Goal: Use online tool/utility: Utilize a website feature to perform a specific function

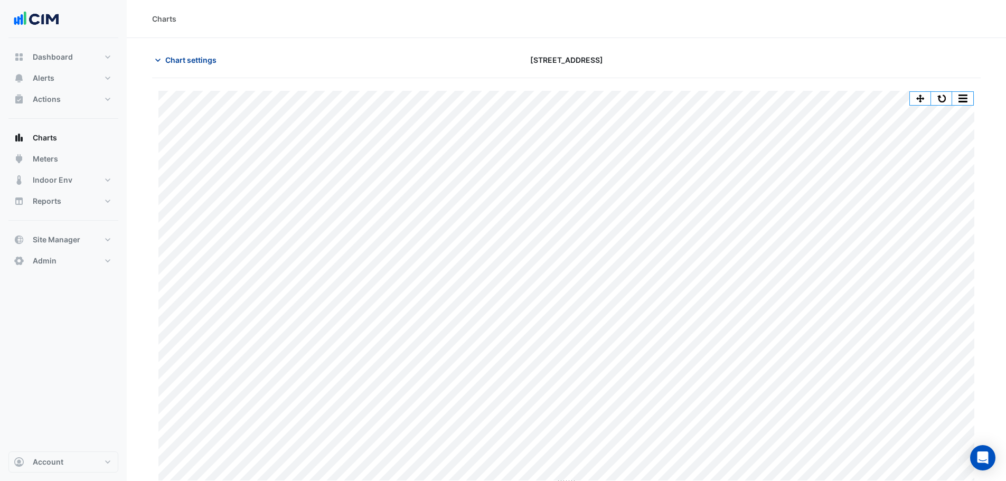
click at [166, 60] on span "Chart settings" at bounding box center [190, 59] width 51 height 11
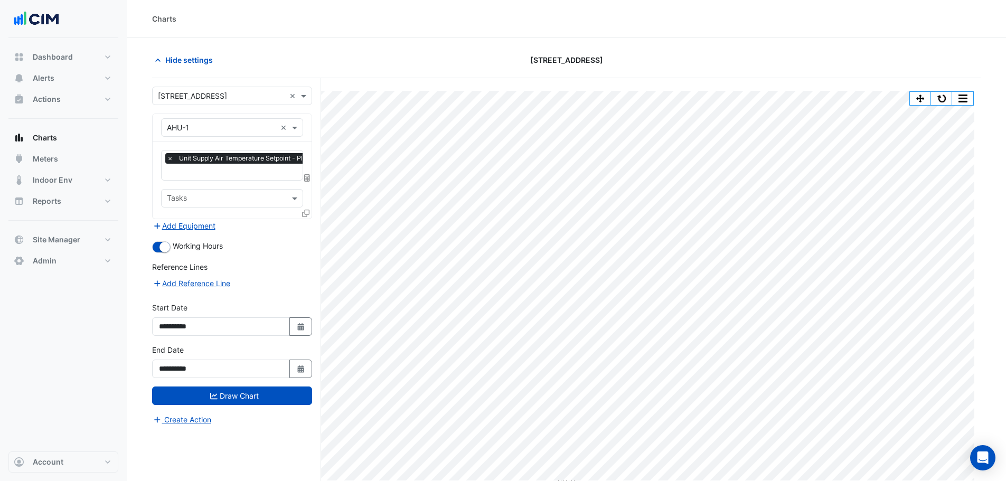
click at [201, 178] on div at bounding box center [266, 173] width 202 height 14
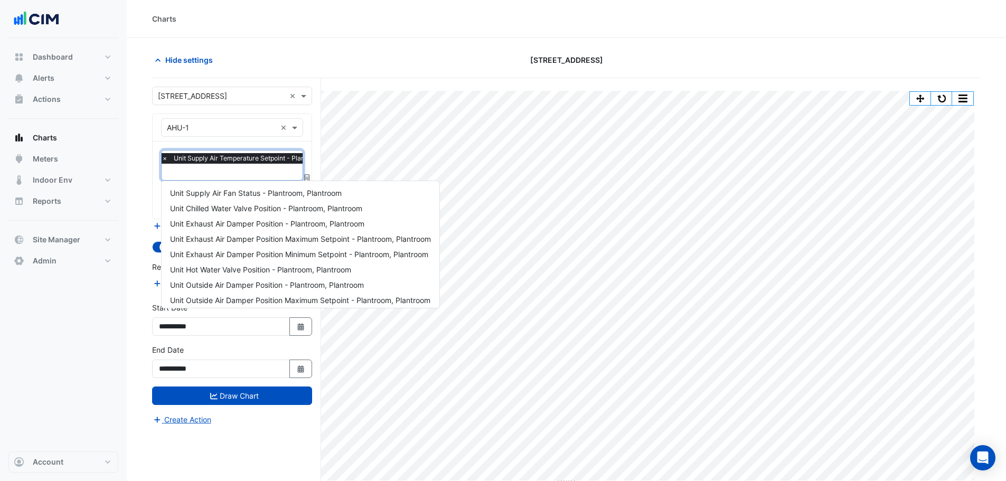
scroll to position [770, 0]
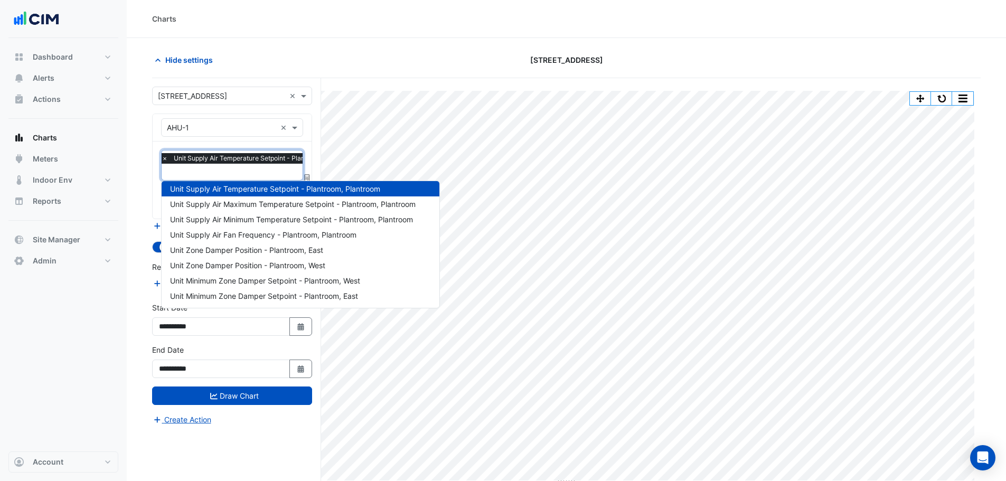
click at [165, 158] on span "×" at bounding box center [165, 158] width 10 height 11
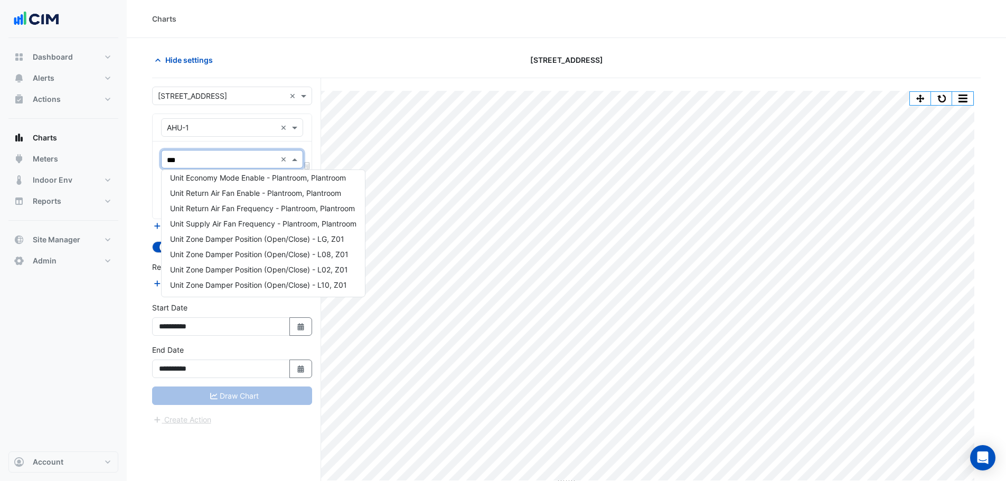
scroll to position [0, 0]
type input "****"
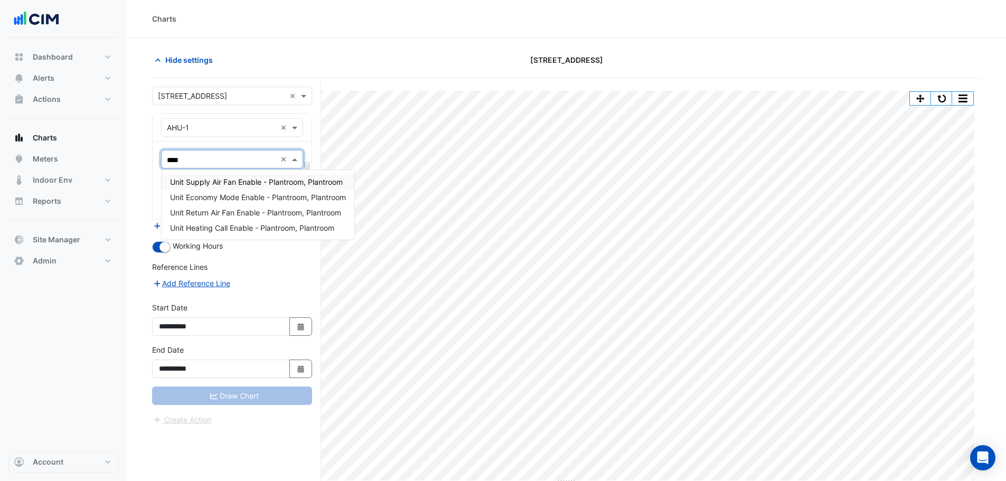
click at [229, 176] on div "Unit Supply Air Fan Enable - Plantroom, Plantroom" at bounding box center [258, 181] width 193 height 15
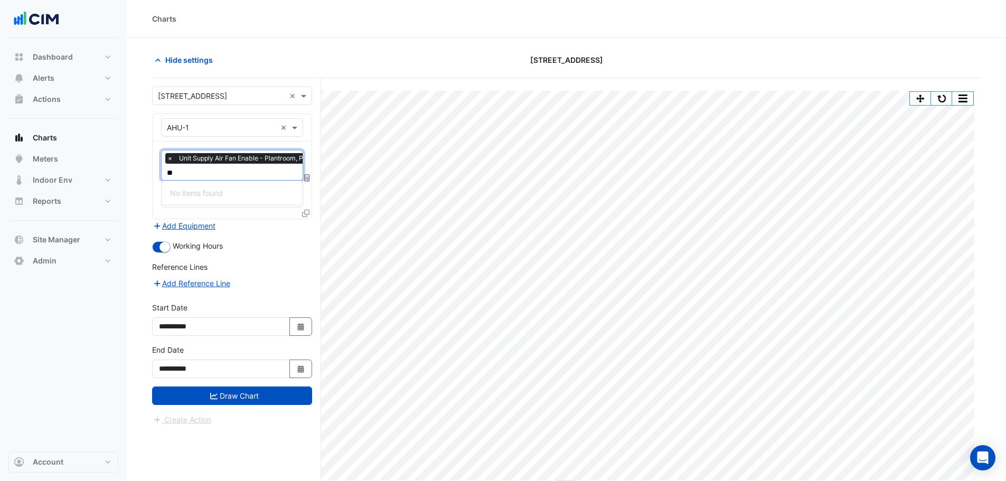
type input "*"
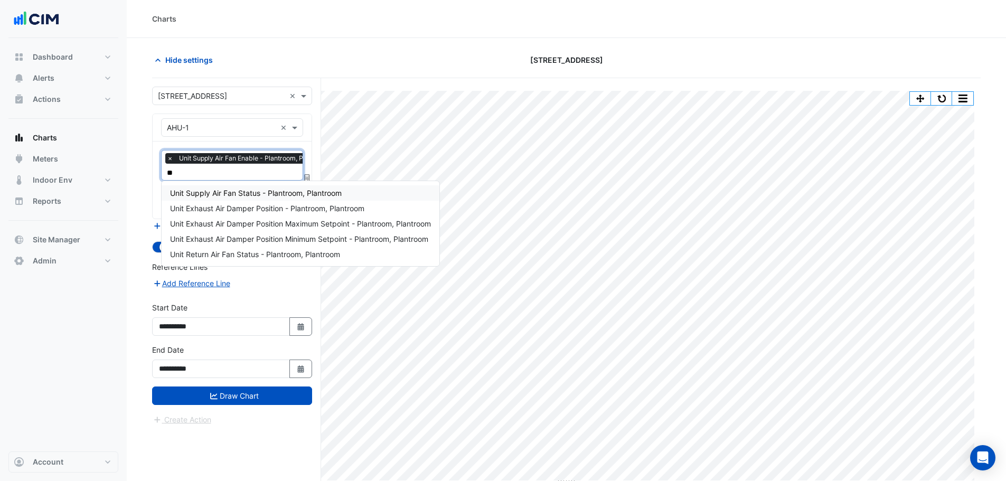
type input "*"
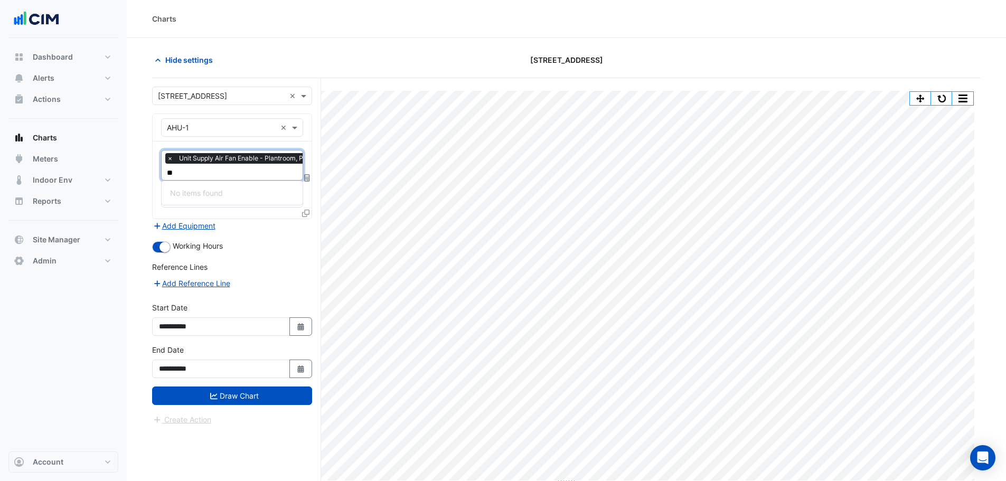
type input "*"
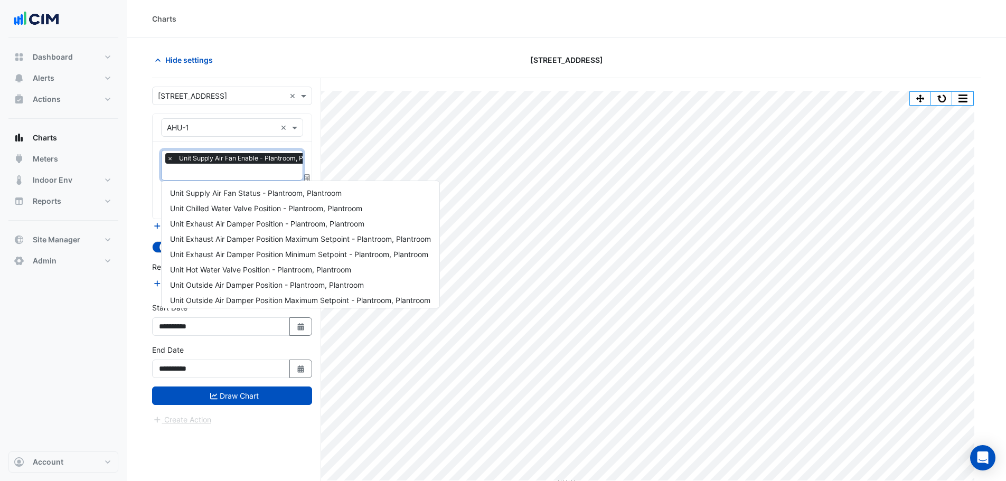
click at [120, 343] on nav "Dashboard Portfolio Ratings Performance Alerts Site Rules Templates Actions Sit…" at bounding box center [63, 240] width 127 height 481
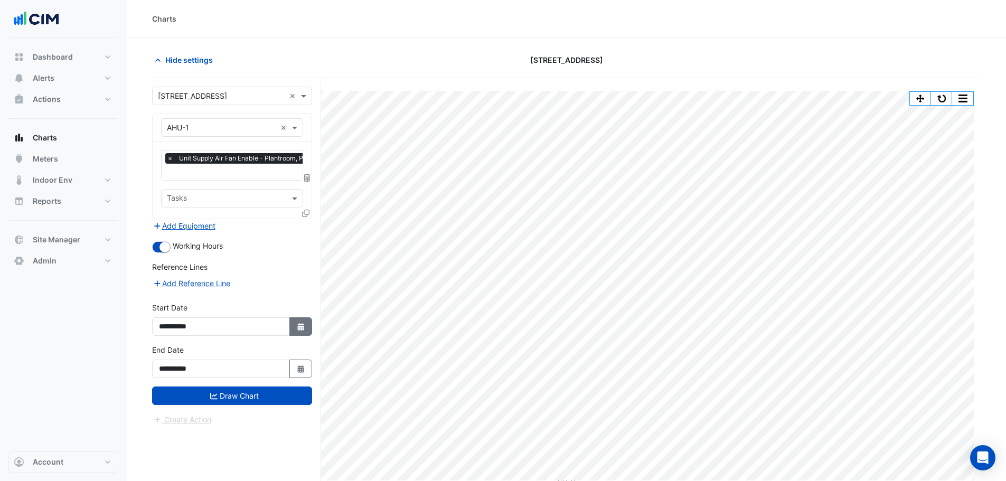
click at [301, 323] on icon "Select Date" at bounding box center [301, 326] width 10 height 7
select select "****"
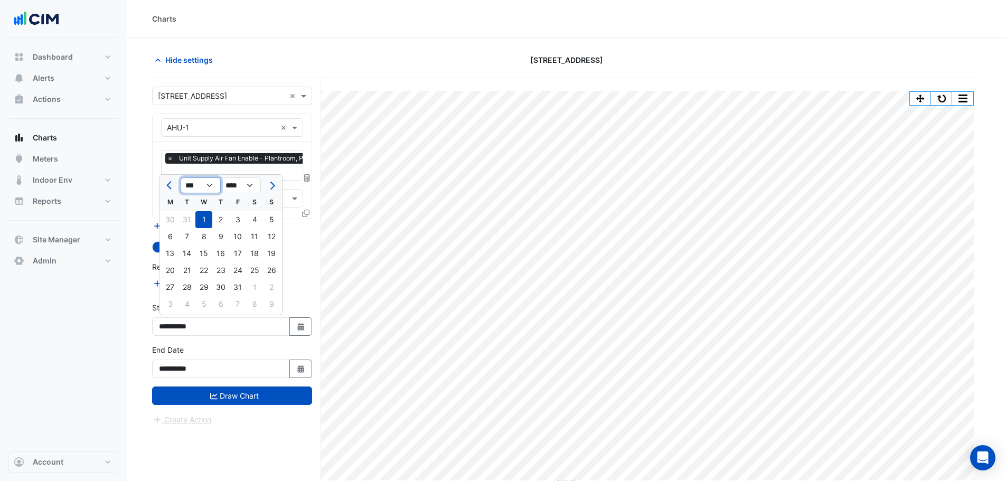
click at [210, 184] on select "*** *** *** *** *** *** *** *** ***" at bounding box center [201, 185] width 40 height 16
select select "*"
click at [181, 177] on select "*** *** *** *** *** *** *** *** ***" at bounding box center [201, 185] width 40 height 16
click at [235, 220] on div "1" at bounding box center [237, 219] width 17 height 17
type input "**********"
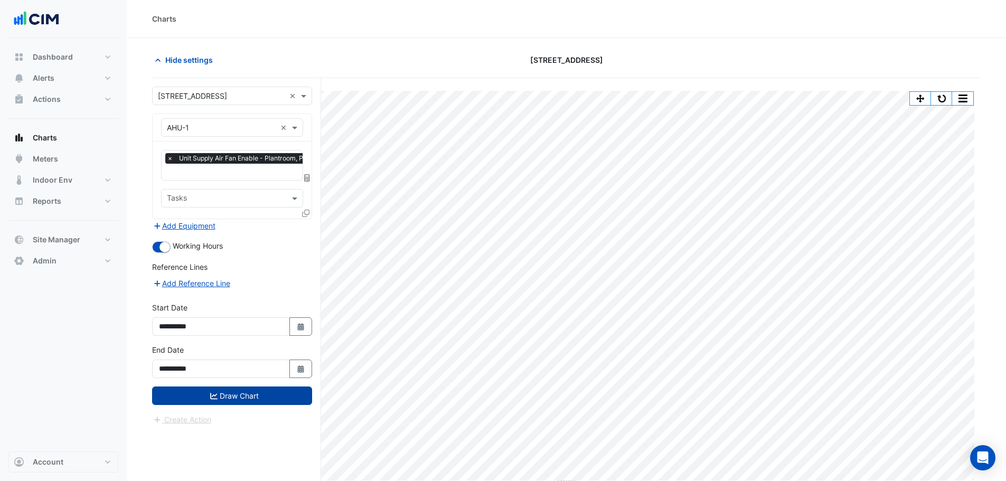
click at [249, 388] on button "Draw Chart" at bounding box center [232, 396] width 160 height 18
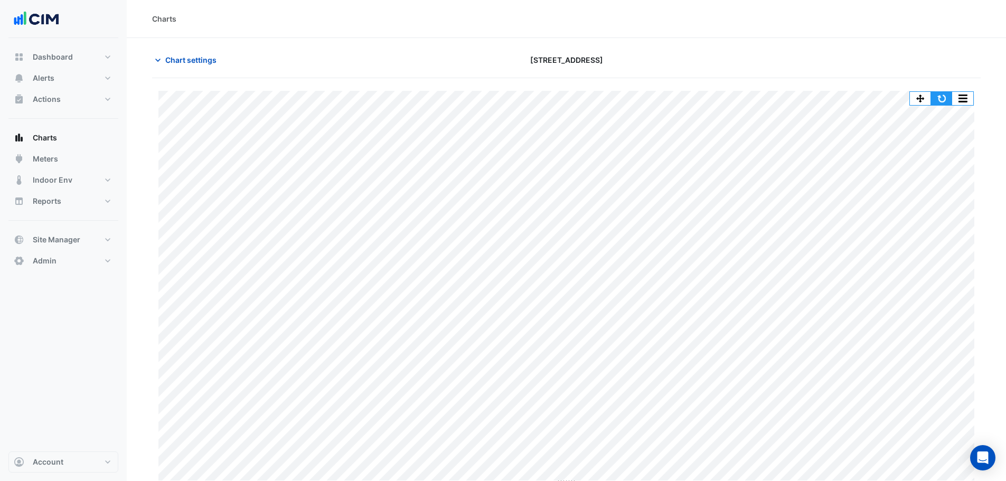
click at [935, 101] on button "button" at bounding box center [941, 98] width 21 height 13
click at [920, 95] on button "button" at bounding box center [920, 98] width 21 height 13
click at [943, 101] on button "button" at bounding box center [941, 98] width 21 height 13
click at [941, 93] on button "button" at bounding box center [941, 98] width 21 height 13
click at [210, 63] on span "Chart settings" at bounding box center [190, 59] width 51 height 11
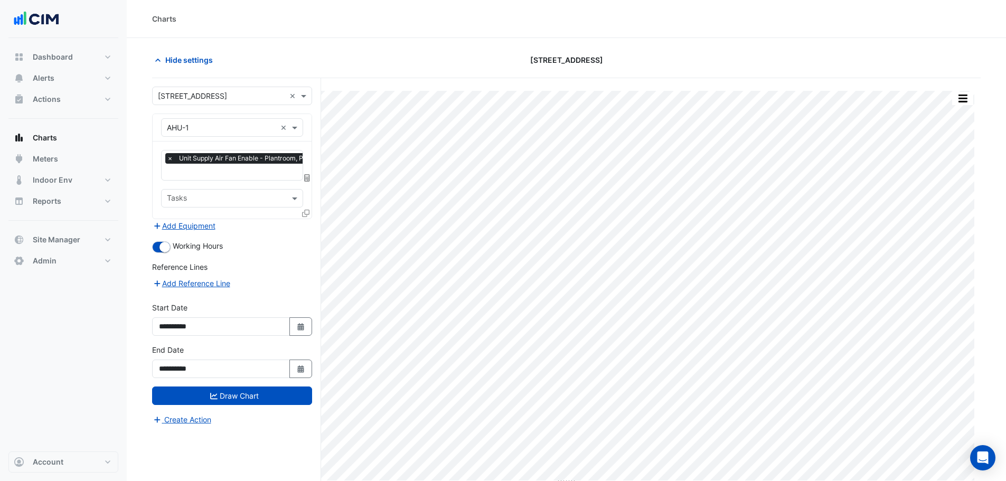
click at [220, 172] on input "text" at bounding box center [251, 172] width 168 height 11
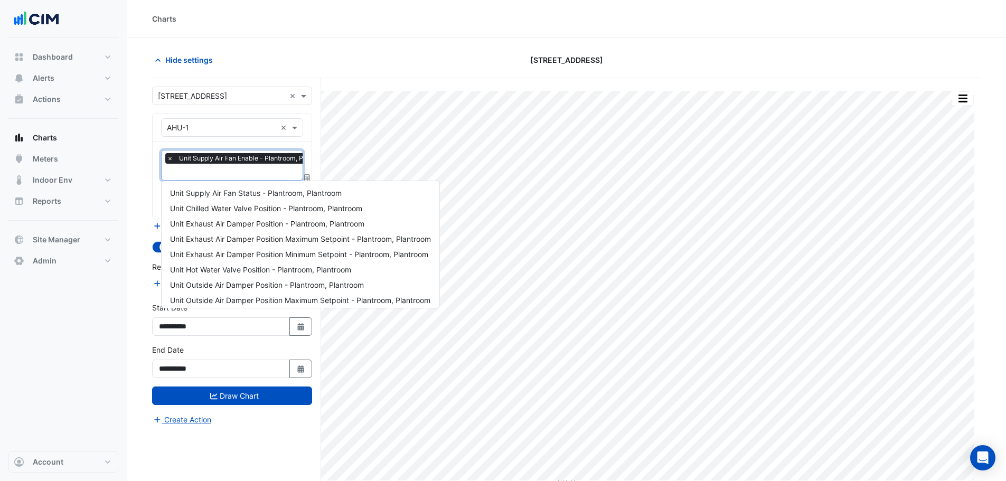
scroll to position [219, 0]
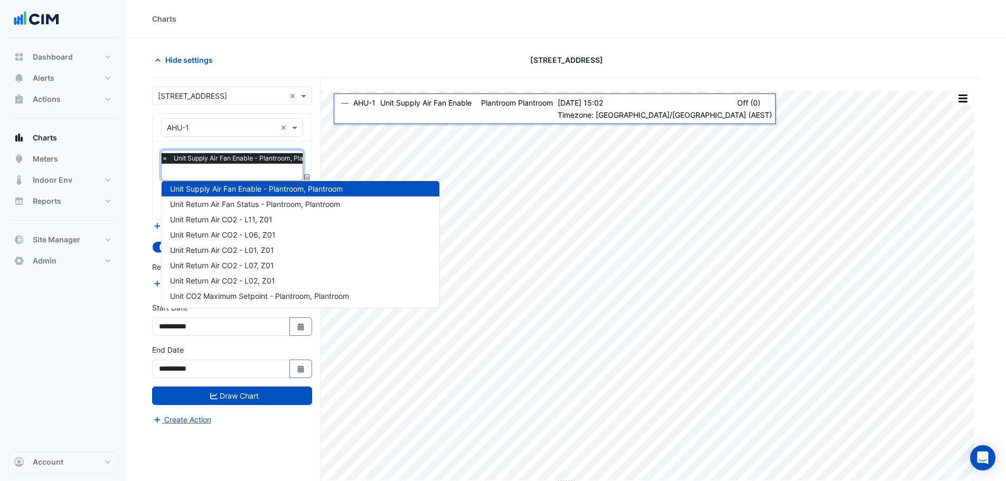
click at [315, 141] on div "**********" at bounding box center [236, 299] width 169 height 443
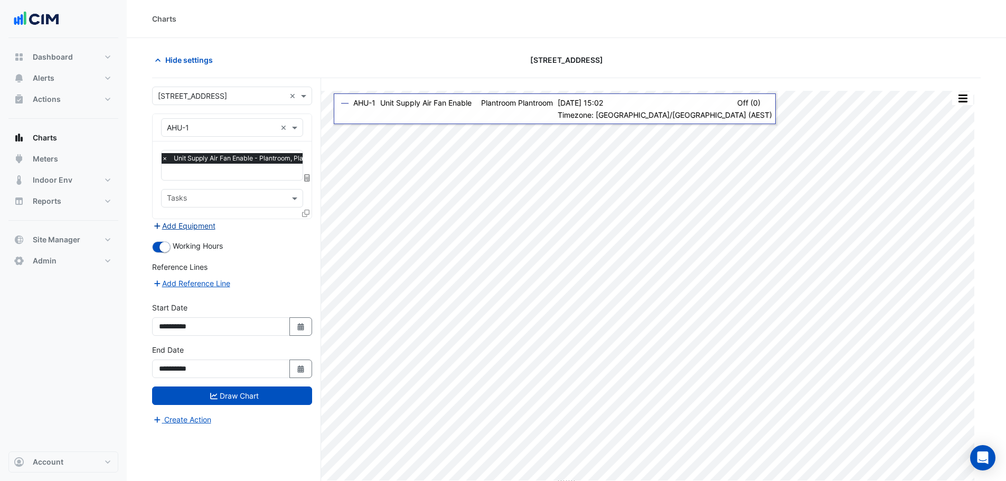
click at [193, 225] on button "Add Equipment" at bounding box center [184, 226] width 64 height 12
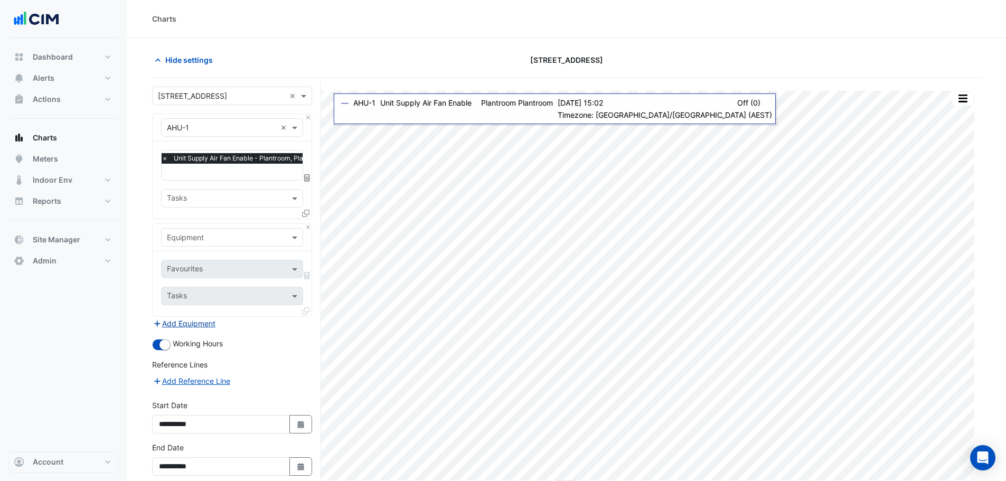
click at [203, 241] on input "text" at bounding box center [221, 237] width 109 height 11
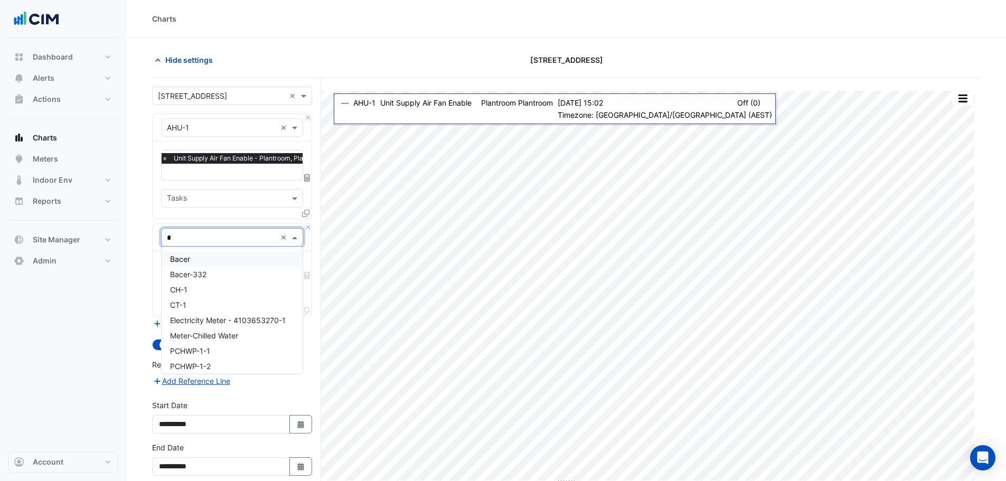
type input "**"
click at [197, 257] on div "CH-1" at bounding box center [232, 258] width 141 height 15
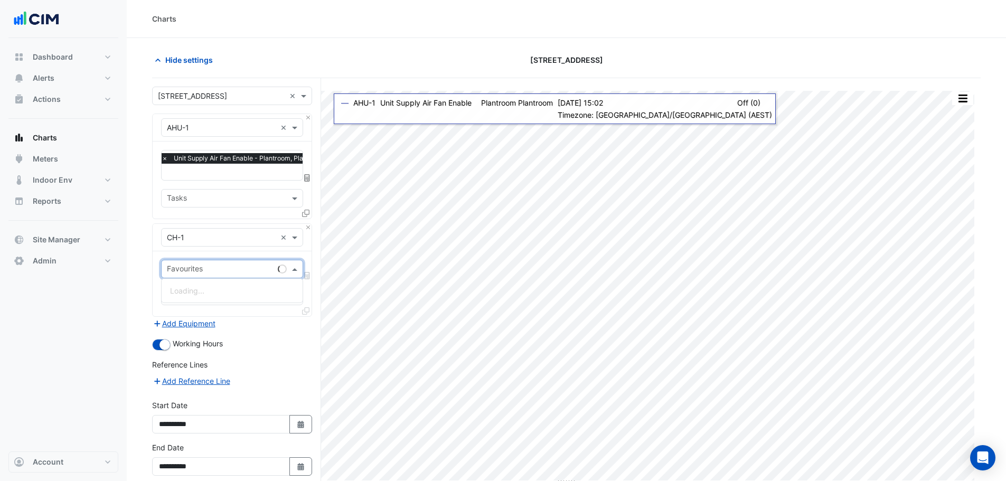
click at [200, 269] on input "text" at bounding box center [220, 270] width 107 height 11
type input "****"
click at [195, 288] on span "Chiller Enable - Plantroom, Plantroom" at bounding box center [234, 290] width 128 height 9
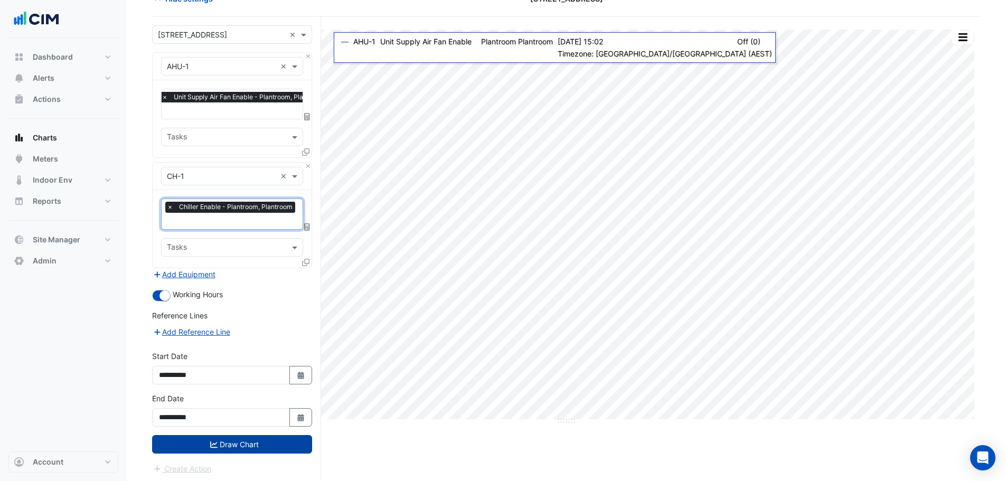
click at [242, 438] on button "Draw Chart" at bounding box center [232, 444] width 160 height 18
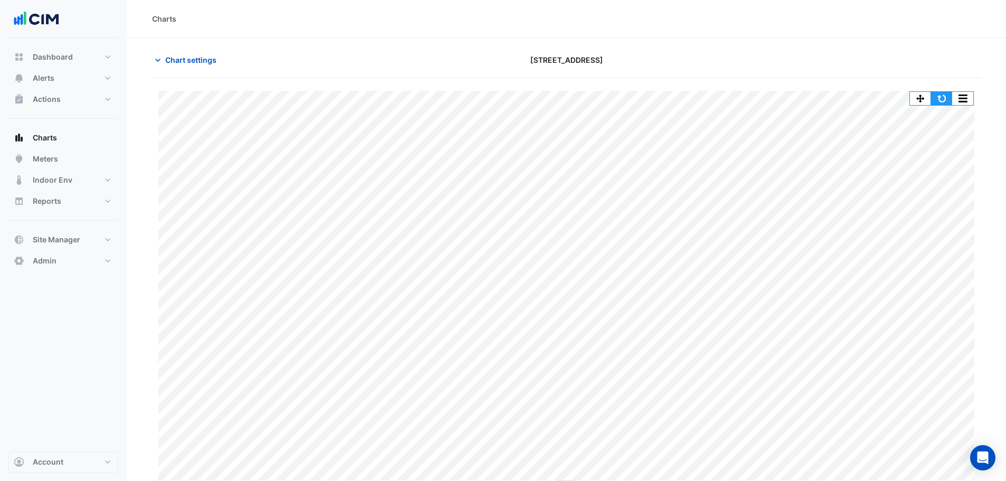
click at [945, 96] on button "button" at bounding box center [941, 98] width 21 height 13
click at [942, 99] on button "button" at bounding box center [941, 98] width 21 height 13
click at [946, 100] on button "button" at bounding box center [941, 98] width 21 height 13
click at [193, 64] on span "Chart settings" at bounding box center [190, 59] width 51 height 11
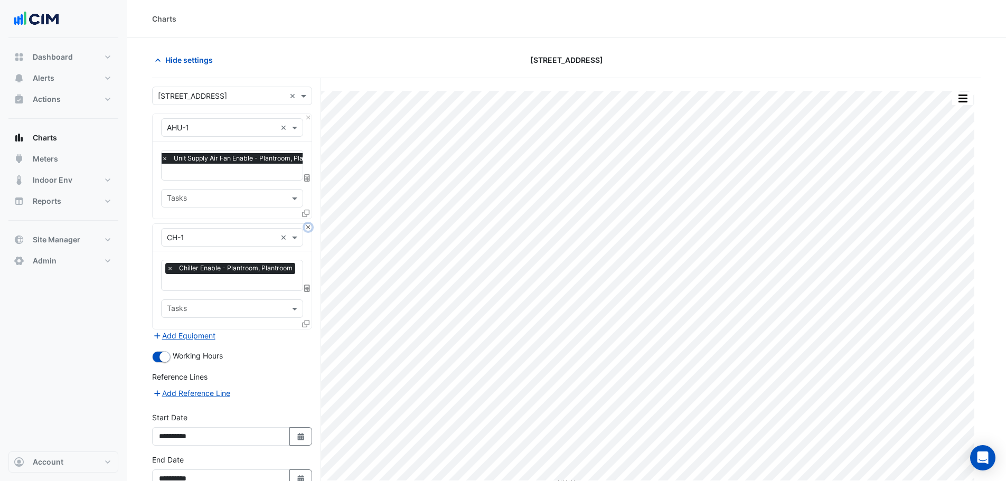
click at [308, 228] on button "Close" at bounding box center [308, 227] width 7 height 7
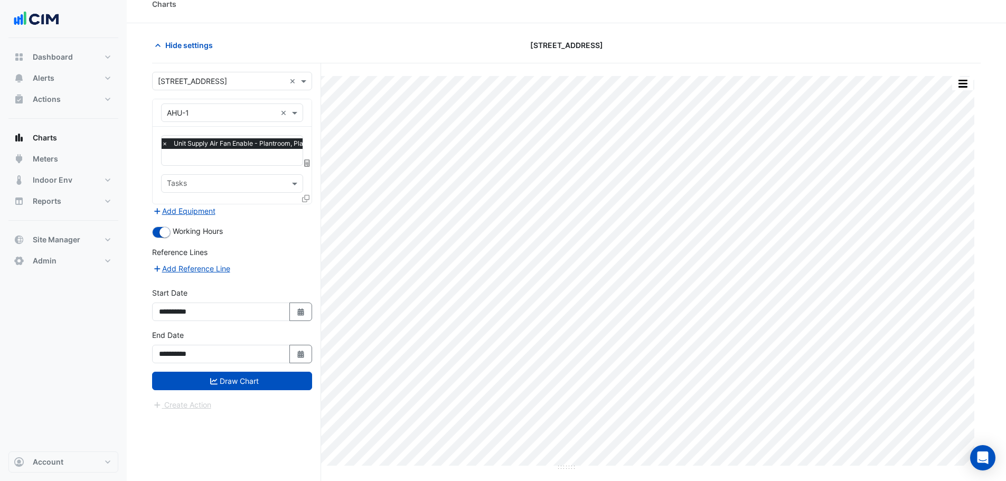
scroll to position [40, 0]
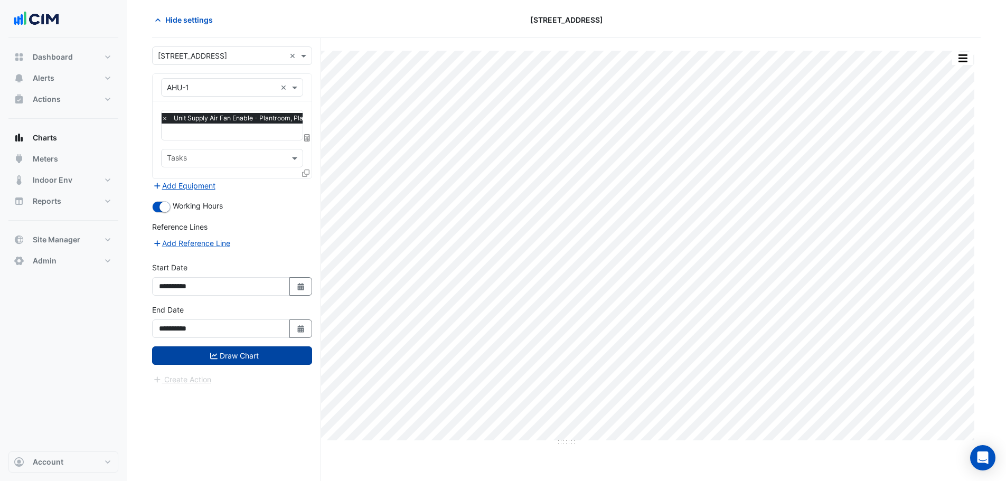
click at [236, 359] on button "Draw Chart" at bounding box center [232, 355] width 160 height 18
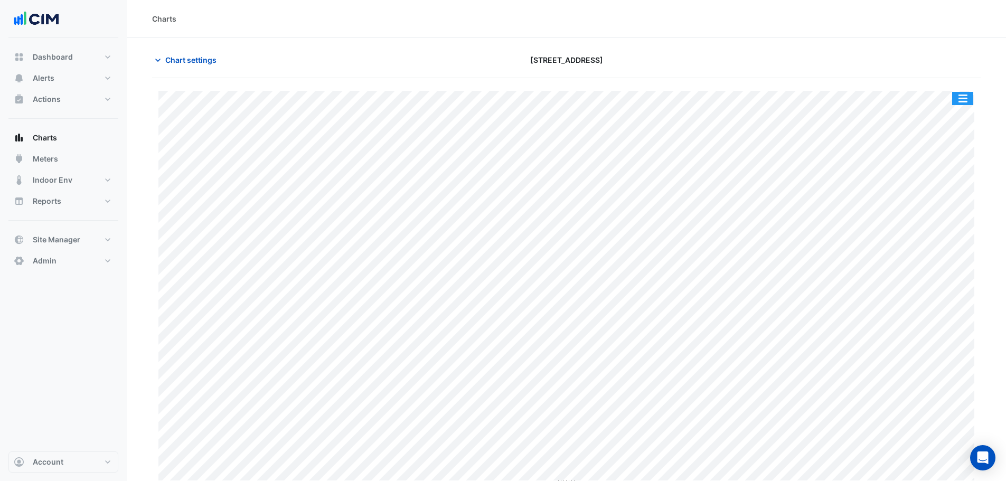
click at [959, 102] on button "button" at bounding box center [962, 98] width 21 height 13
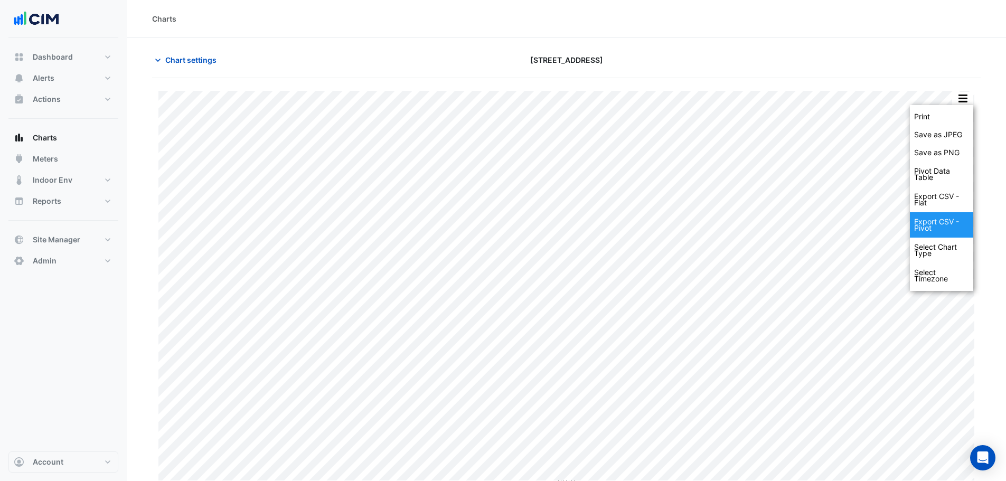
click at [962, 231] on div "Export CSV - Pivot" at bounding box center [941, 224] width 63 height 25
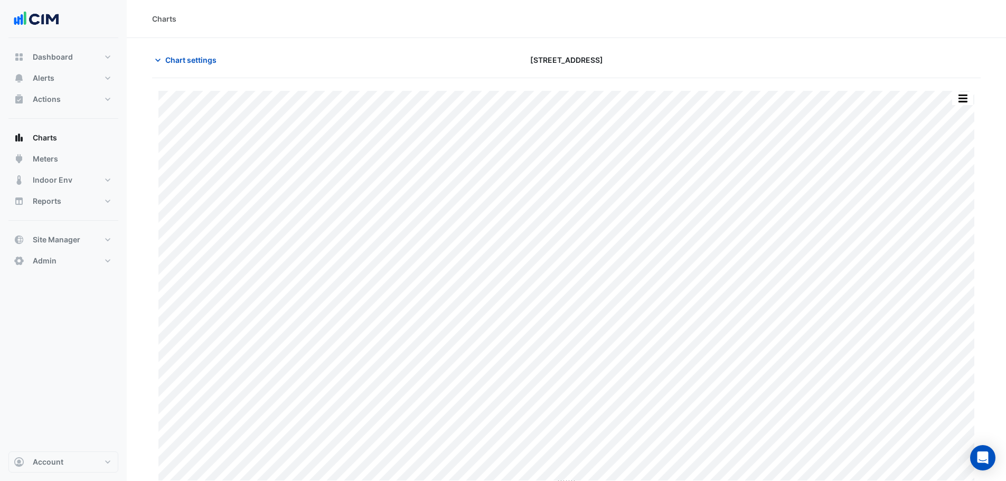
click at [404, 65] on div "Chart settings" at bounding box center [286, 60] width 280 height 18
